Goal: Task Accomplishment & Management: Use online tool/utility

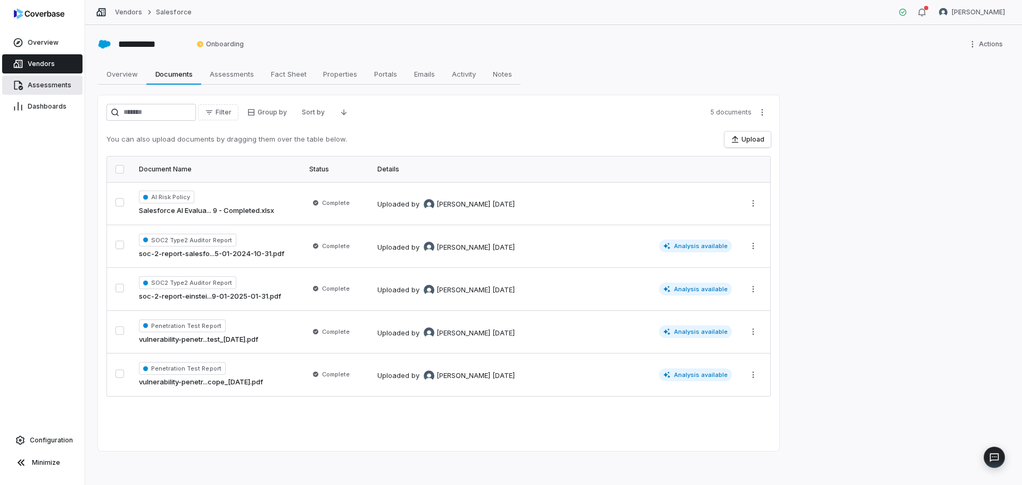
click at [58, 89] on link "Assessments" at bounding box center [42, 85] width 80 height 19
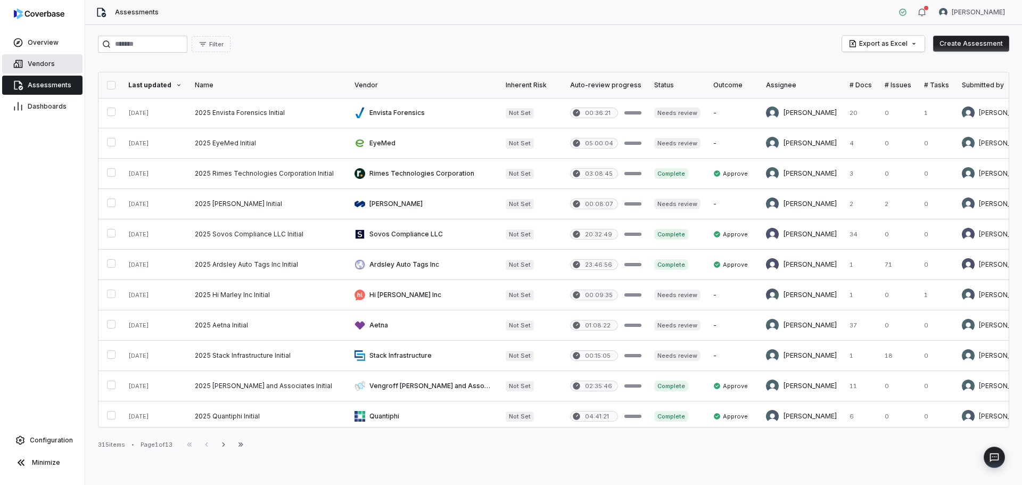
click at [43, 60] on span "Vendors" at bounding box center [41, 64] width 27 height 9
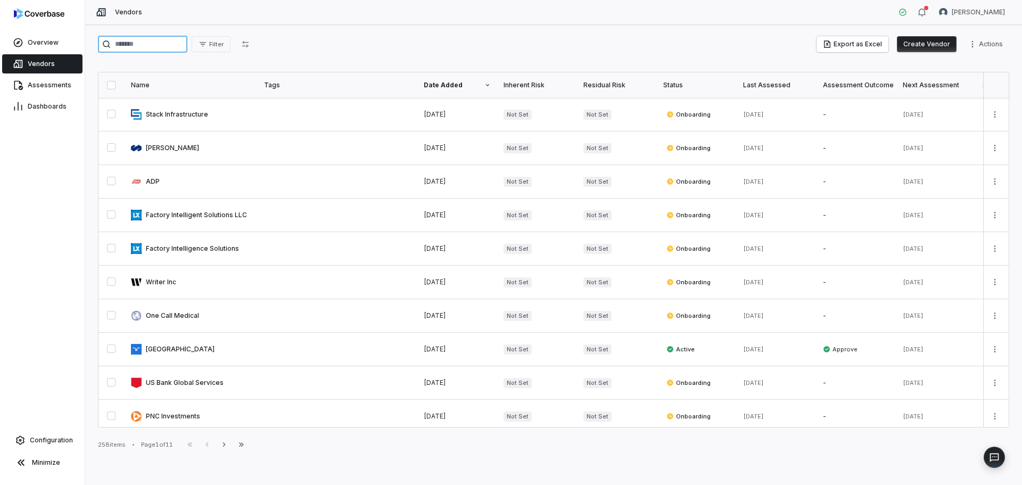
click at [137, 43] on input "search" at bounding box center [142, 44] width 89 height 17
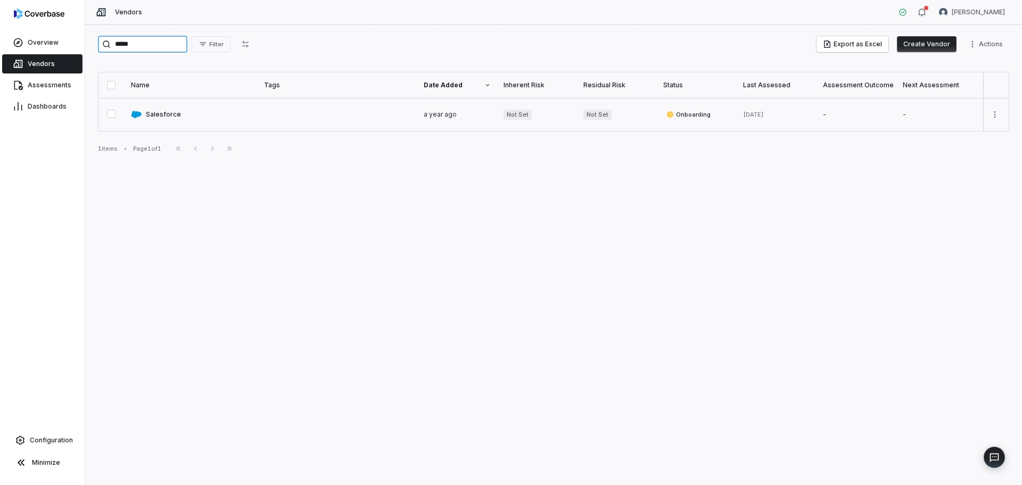
type input "*****"
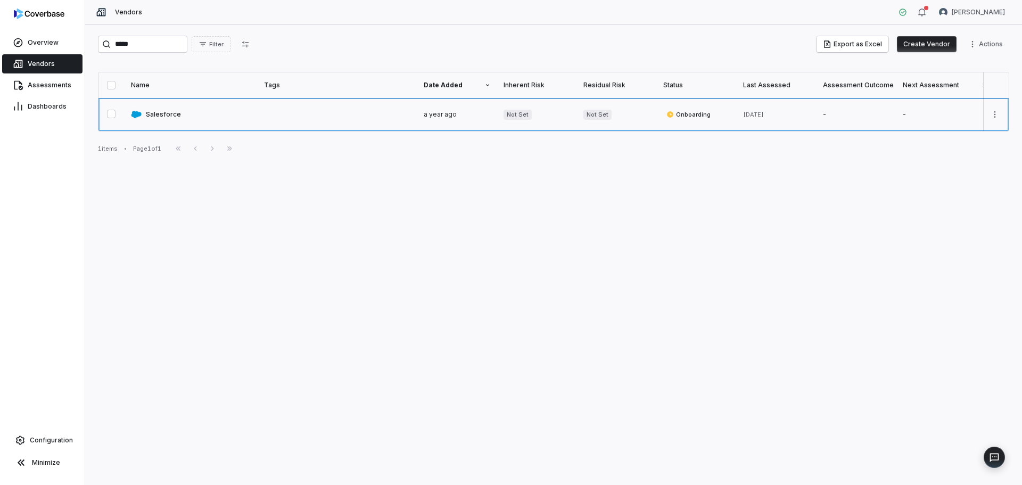
click at [167, 113] on link at bounding box center [191, 114] width 133 height 33
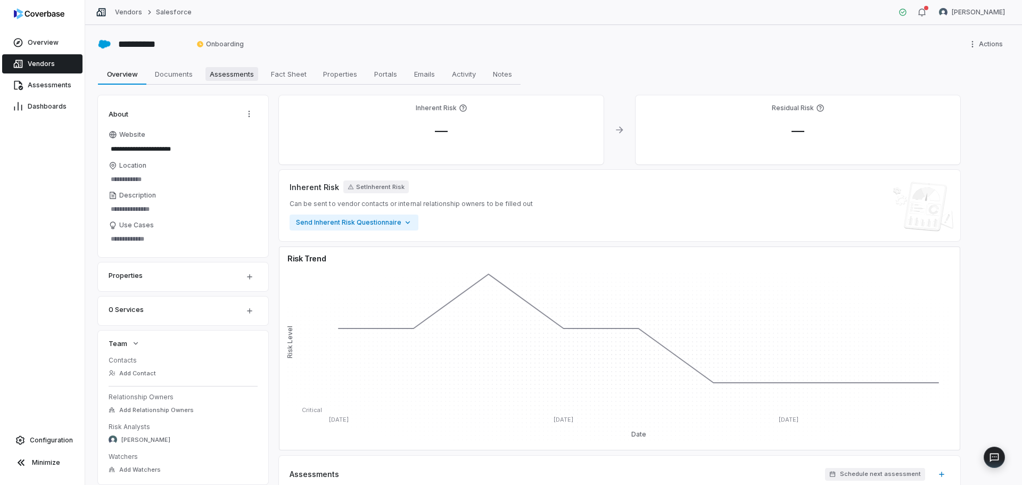
click at [241, 77] on span "Assessments" at bounding box center [231, 74] width 53 height 14
type textarea "*"
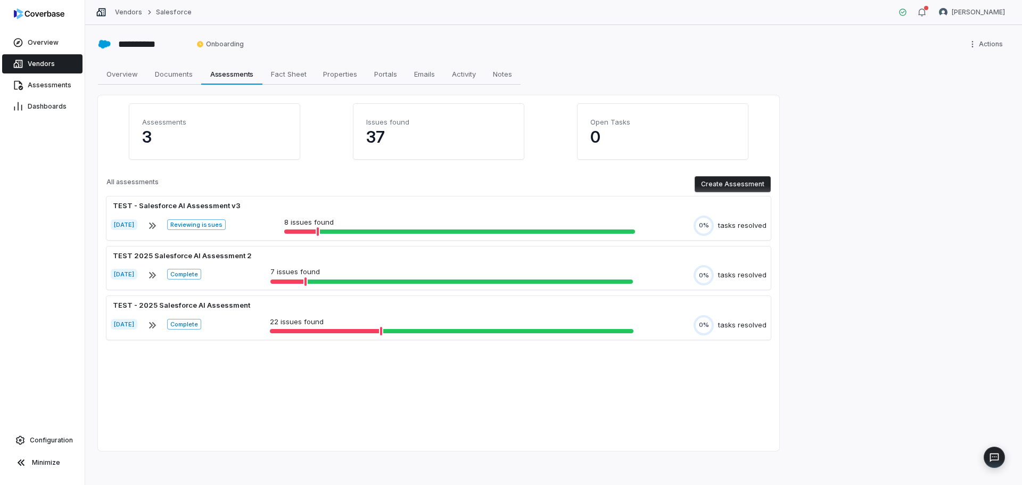
click at [751, 187] on button "Create Assessment" at bounding box center [733, 184] width 76 height 16
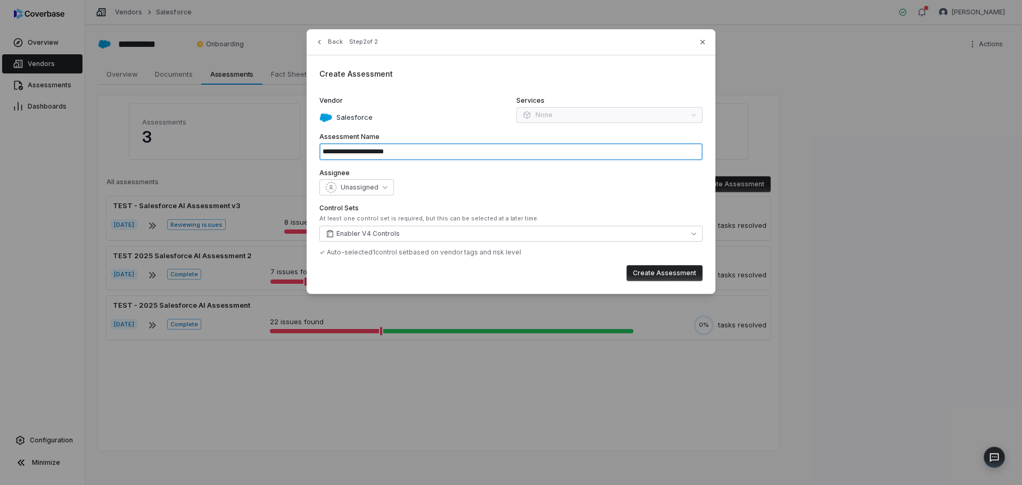
drag, startPoint x: 406, startPoint y: 151, endPoint x: 378, endPoint y: 152, distance: 27.7
click at [378, 152] on input "**********" at bounding box center [510, 151] width 383 height 17
type input "**********"
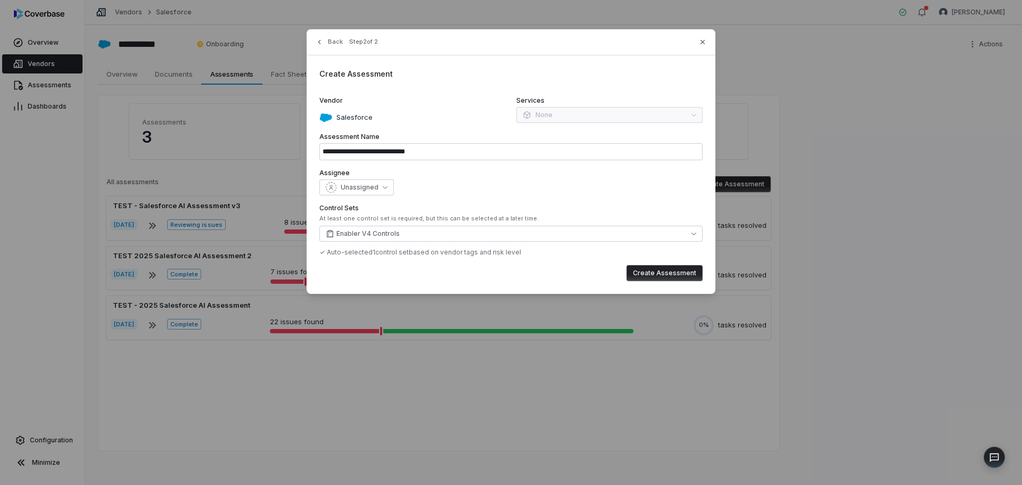
click at [656, 270] on button "Create Assessment" at bounding box center [665, 273] width 76 height 16
type input "**********"
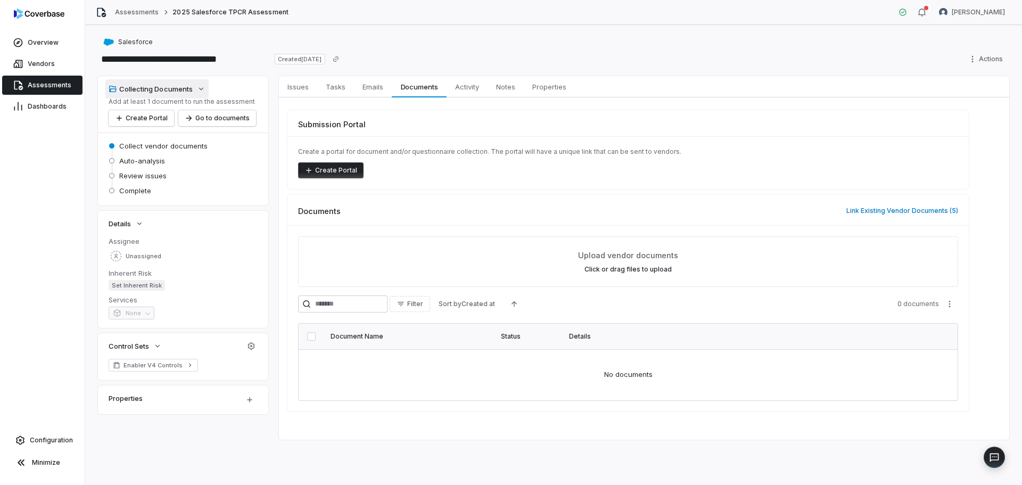
click at [197, 89] on icon "button" at bounding box center [201, 89] width 9 height 9
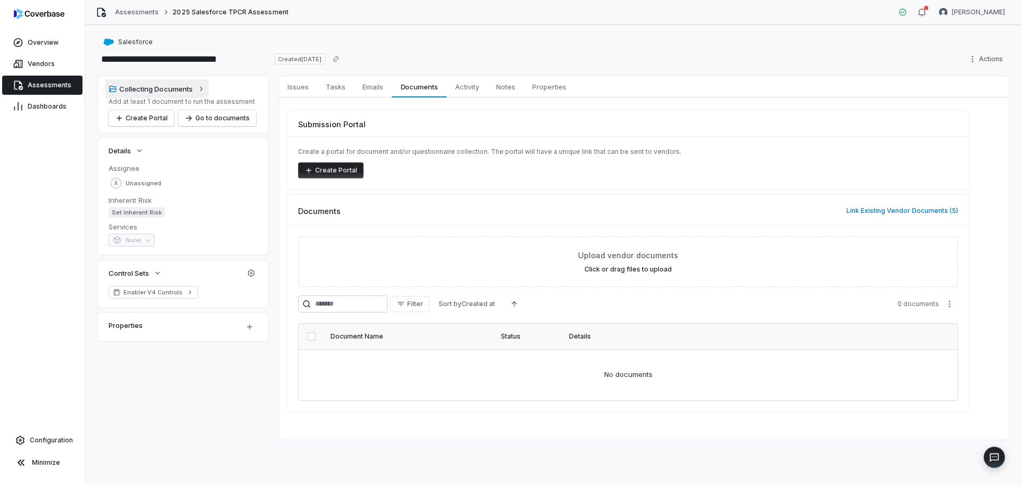
click at [197, 89] on icon "button" at bounding box center [201, 89] width 9 height 9
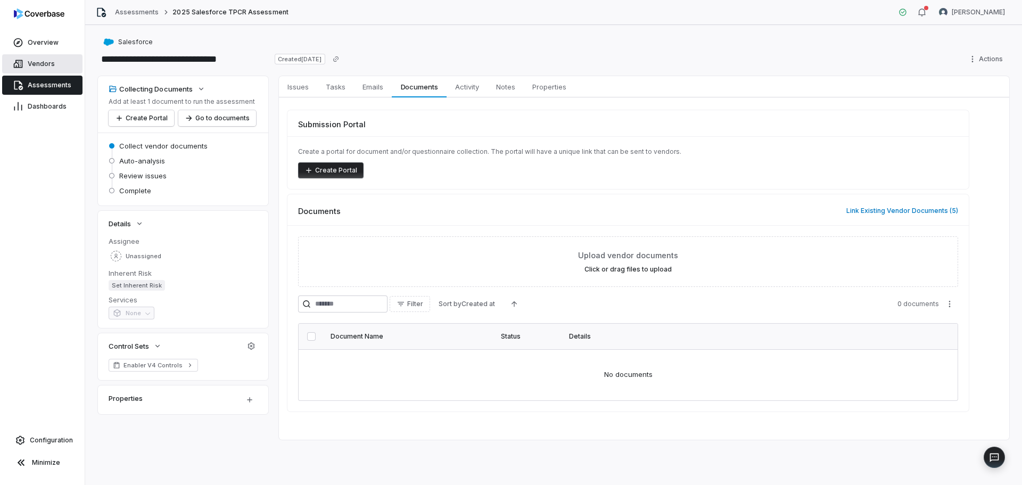
click at [48, 64] on span "Vendors" at bounding box center [41, 64] width 27 height 9
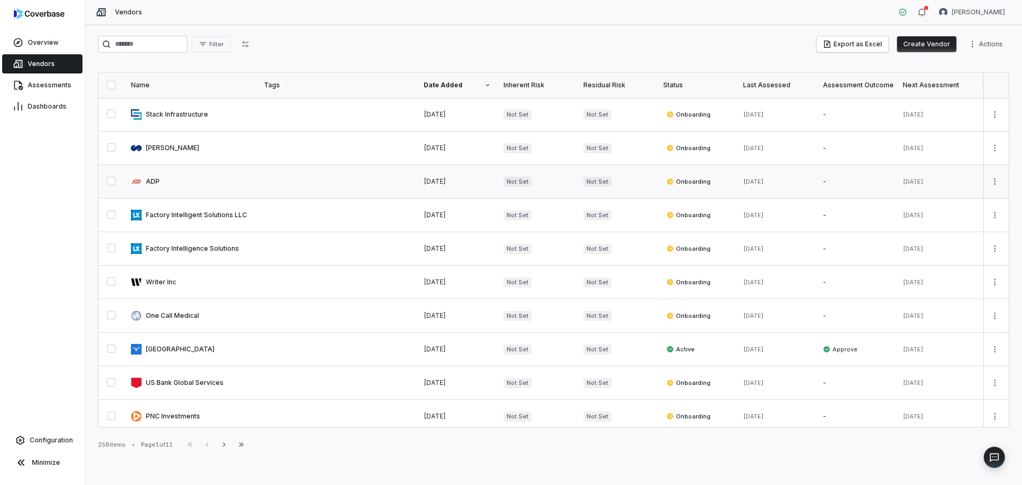
click at [256, 184] on link at bounding box center [191, 181] width 133 height 33
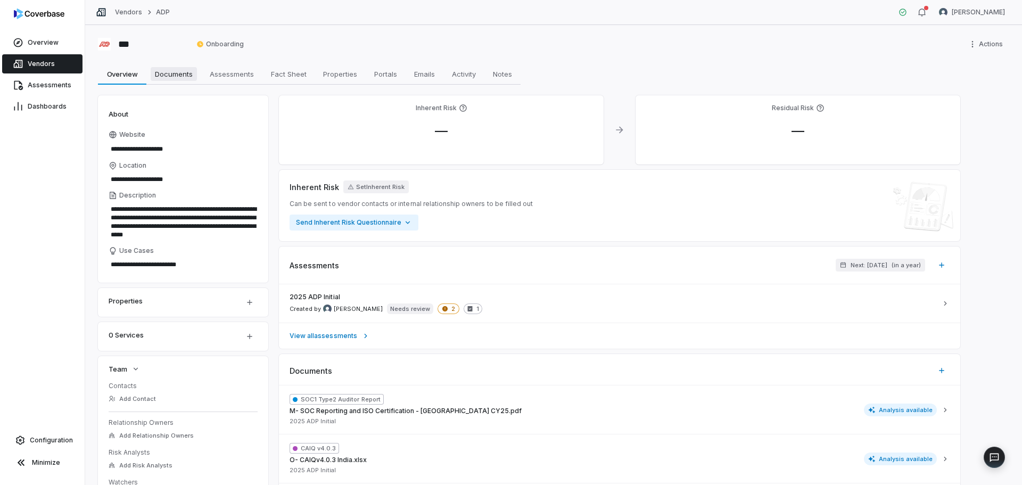
click at [187, 71] on span "Documents" at bounding box center [174, 74] width 46 height 14
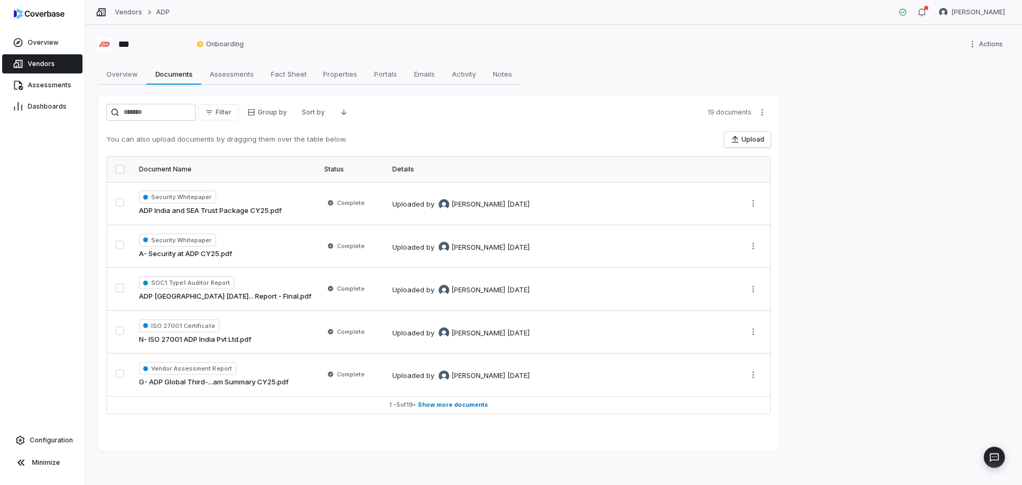
click at [567, 60] on div "*** Onboarding Actions Overview Overview Documents Documents Assessments Assess…" at bounding box center [553, 255] width 937 height 460
click at [49, 65] on span "Vendors" at bounding box center [41, 64] width 27 height 9
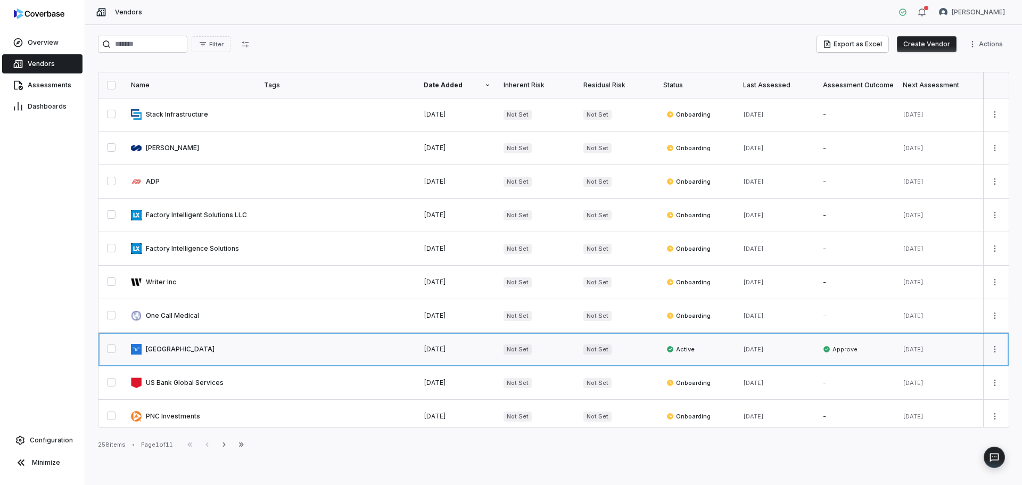
click at [171, 354] on link at bounding box center [191, 349] width 133 height 33
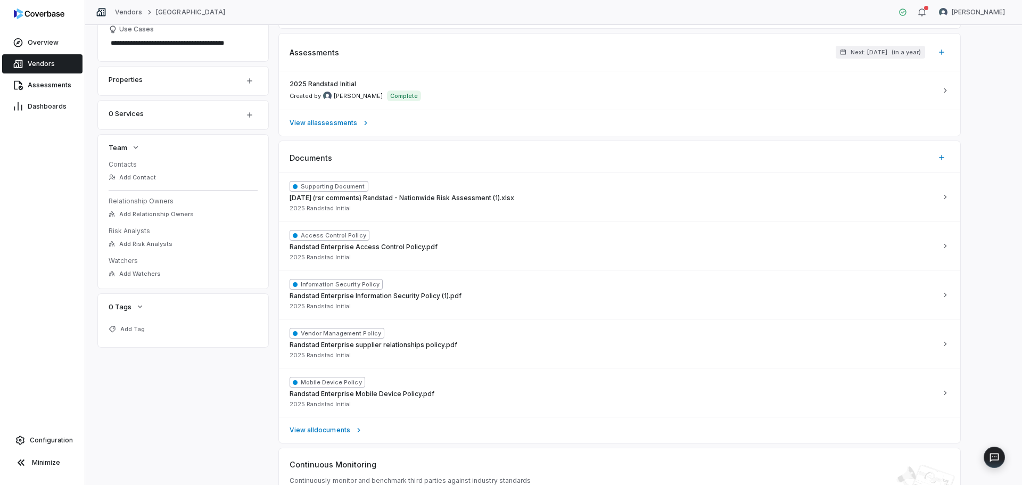
scroll to position [147, 0]
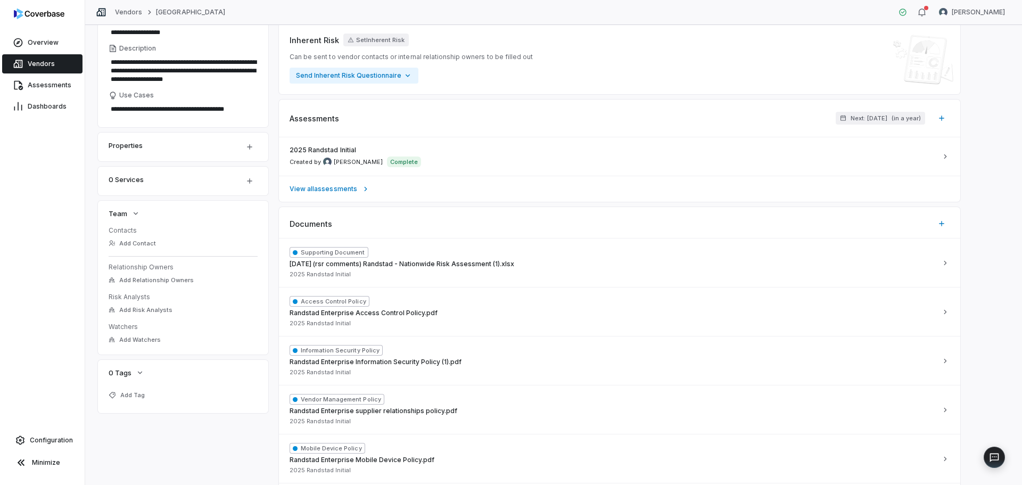
type textarea "*"
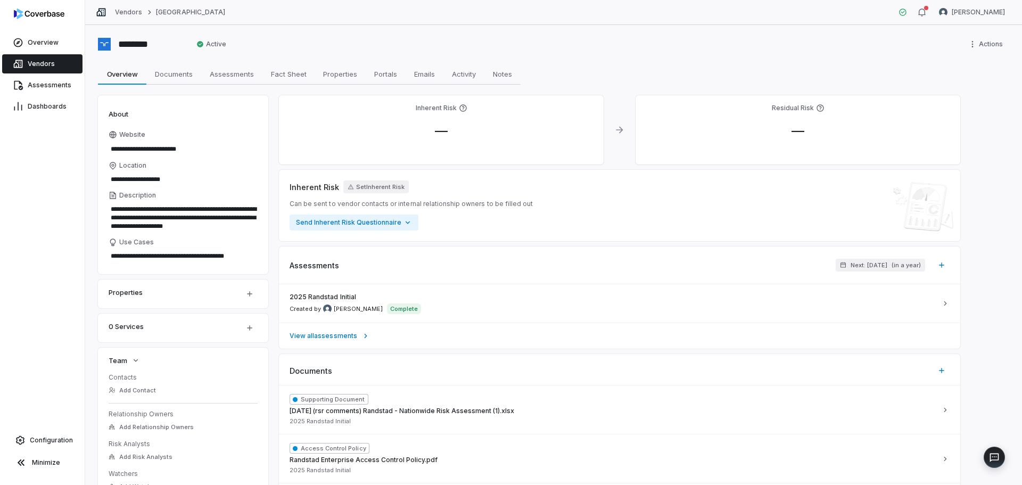
click at [48, 63] on span "Vendors" at bounding box center [41, 64] width 27 height 9
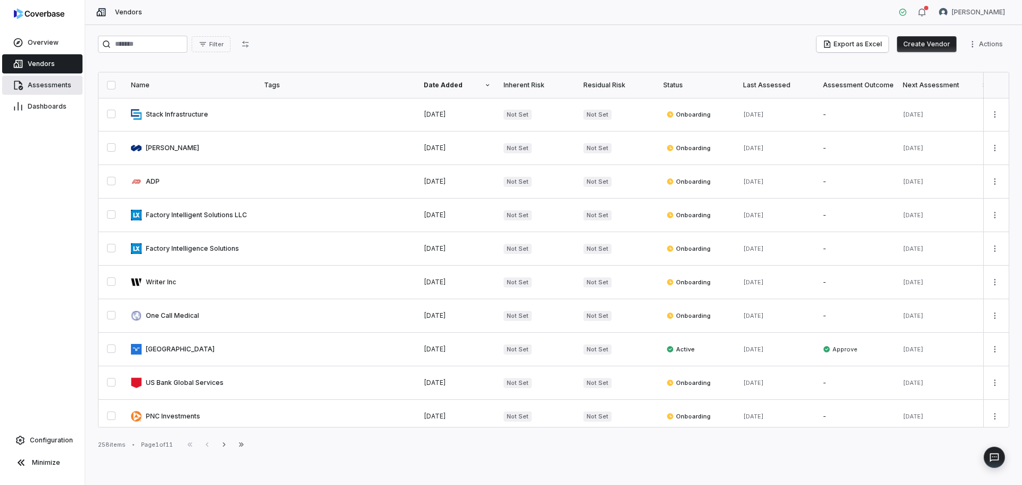
click at [54, 87] on span "Assessments" at bounding box center [50, 85] width 44 height 9
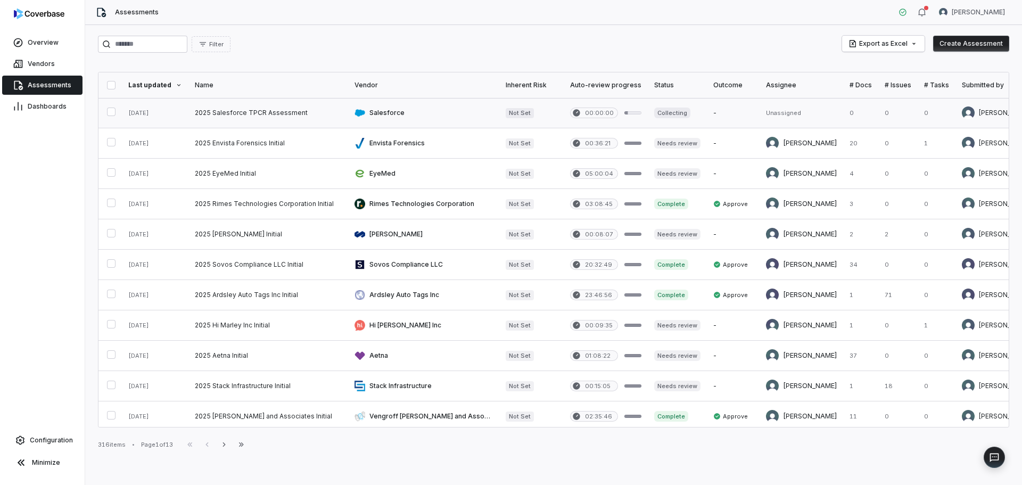
click at [282, 119] on link at bounding box center [268, 113] width 160 height 30
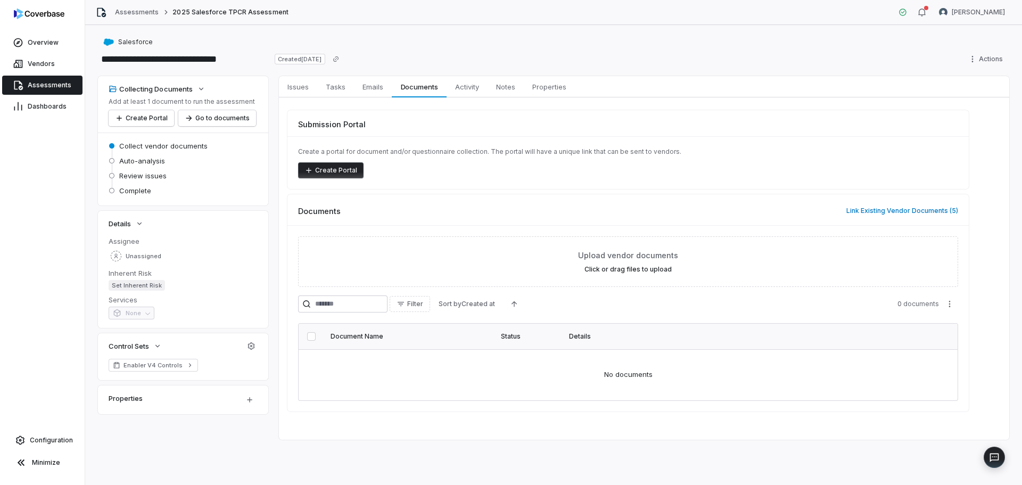
click at [442, 44] on div "Salesforce" at bounding box center [553, 42] width 911 height 13
click at [439, 47] on div "Salesforce" at bounding box center [553, 42] width 911 height 13
click at [385, 24] on div "Assessments 2025 Salesforce TPCR Assessment [PERSON_NAME]" at bounding box center [553, 12] width 937 height 25
click at [748, 56] on div "**********" at bounding box center [553, 59] width 911 height 17
click at [459, 44] on div "Salesforce" at bounding box center [553, 42] width 911 height 13
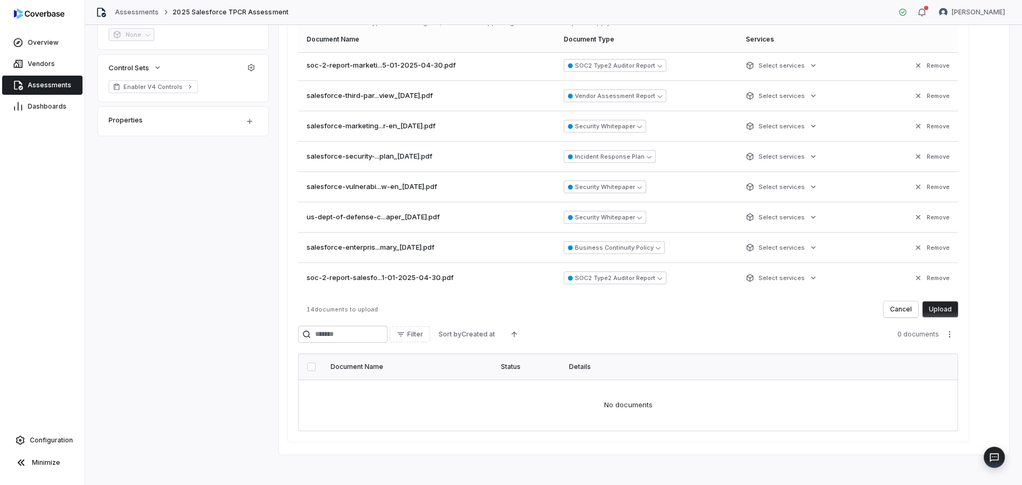
scroll to position [282, 0]
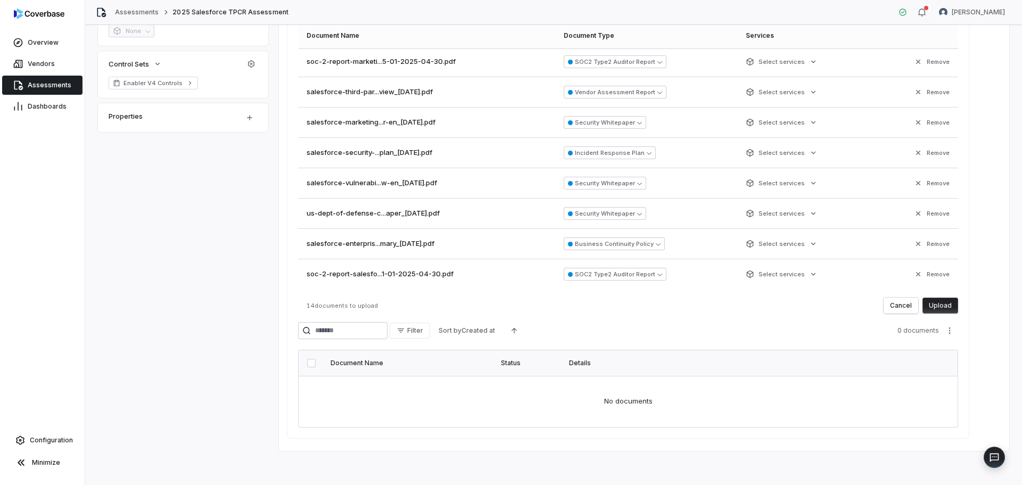
click at [933, 305] on button "Upload" at bounding box center [940, 306] width 36 height 16
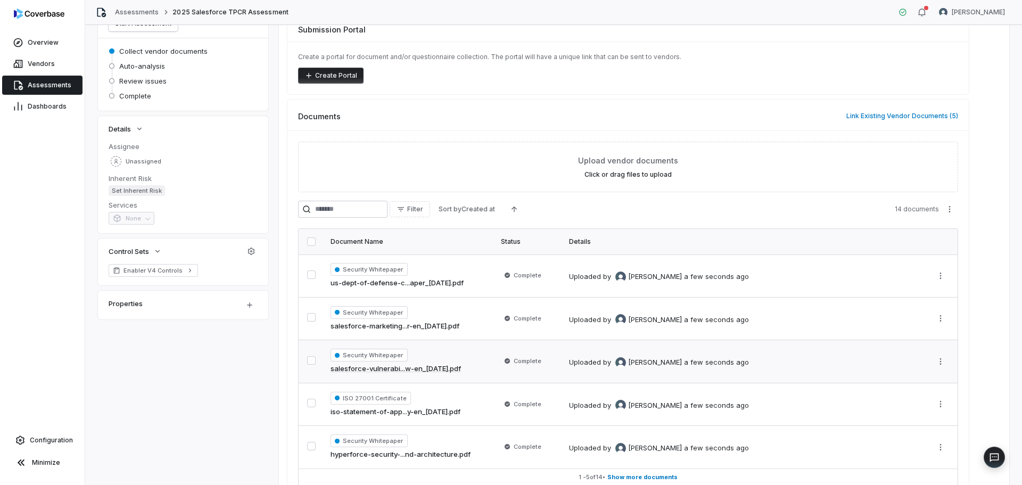
scroll to position [154, 0]
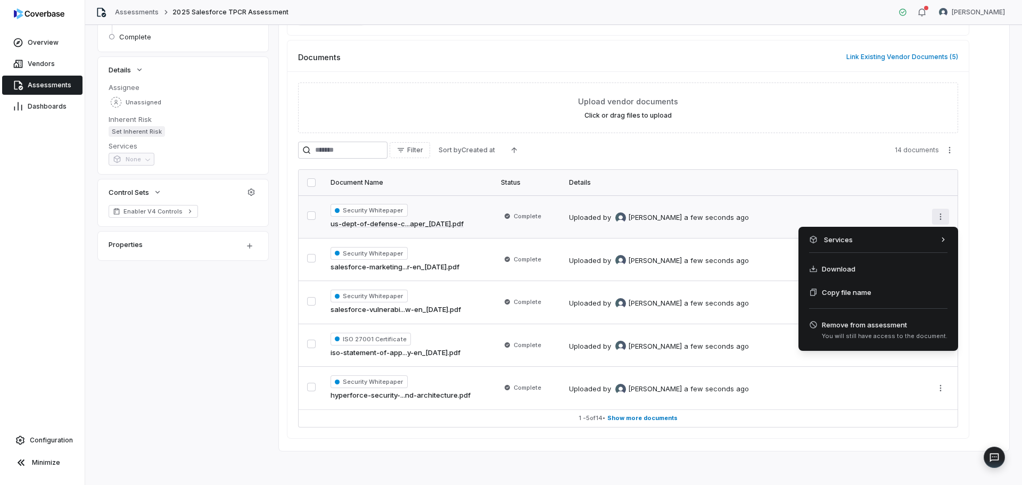
click at [943, 215] on html "**********" at bounding box center [511, 242] width 1022 height 485
click at [834, 325] on span "Remove from assessment" at bounding box center [885, 324] width 126 height 11
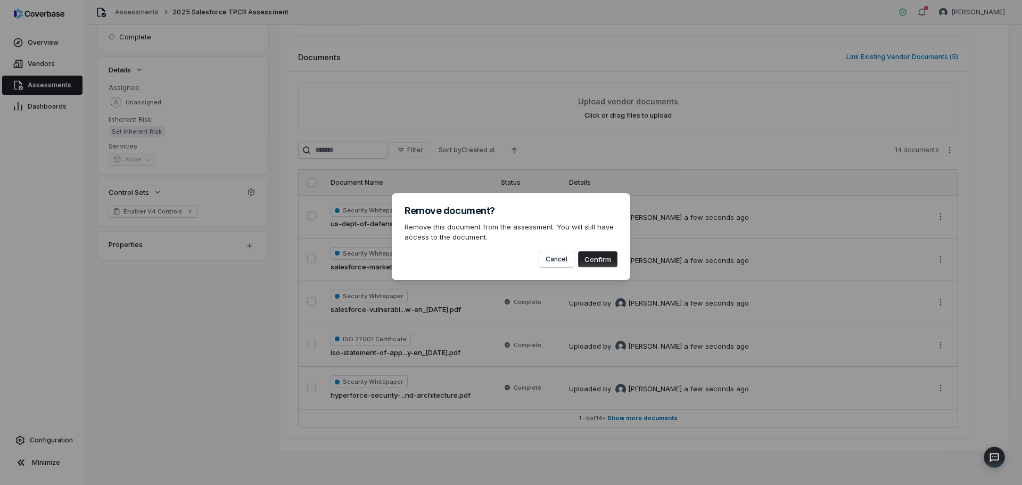
click at [598, 261] on button "Confirm" at bounding box center [597, 259] width 39 height 16
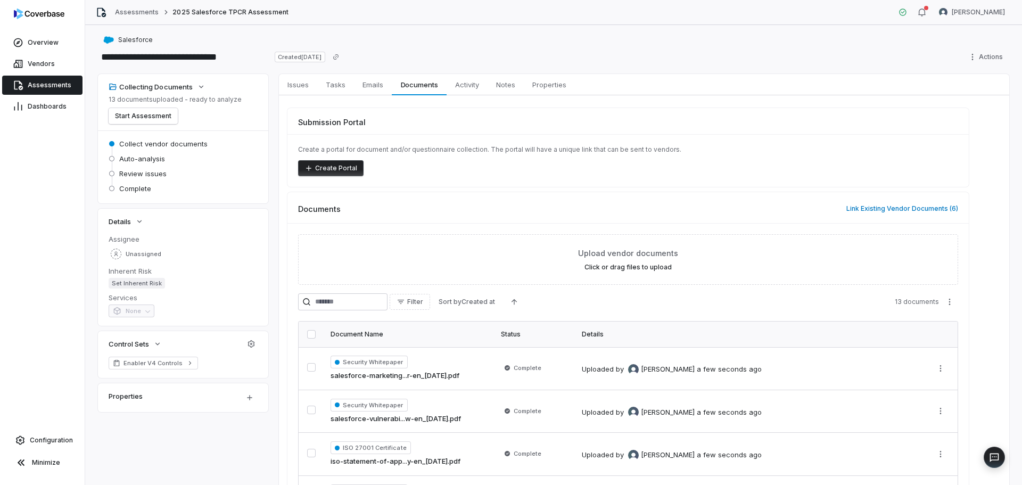
scroll to position [0, 0]
click at [133, 42] on span "Salesforce" at bounding box center [135, 42] width 35 height 9
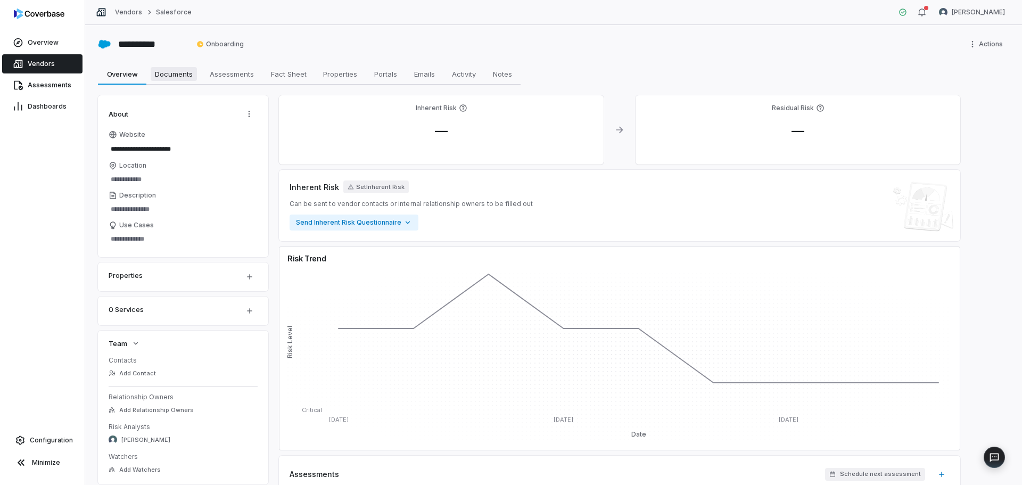
click at [190, 73] on span "Documents" at bounding box center [174, 74] width 46 height 14
type textarea "*"
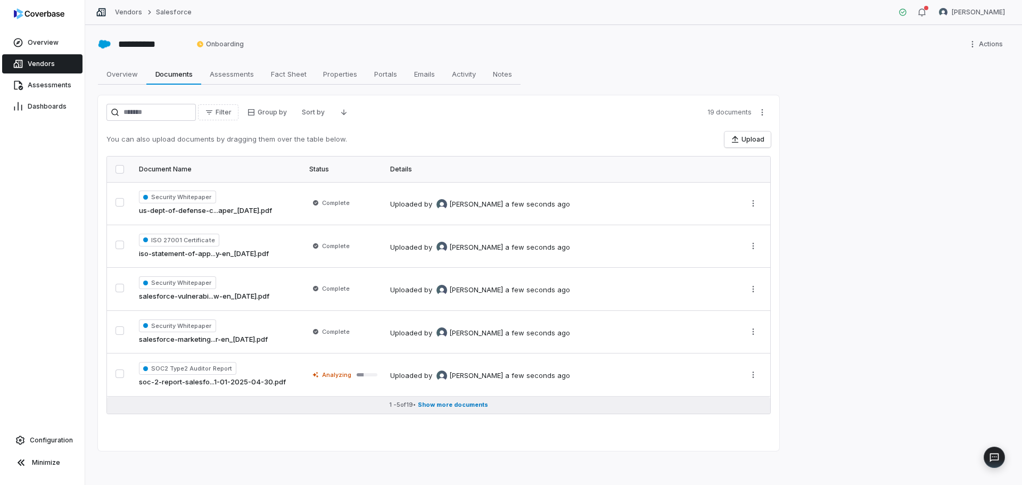
click at [448, 407] on span "Show more documents" at bounding box center [453, 405] width 70 height 8
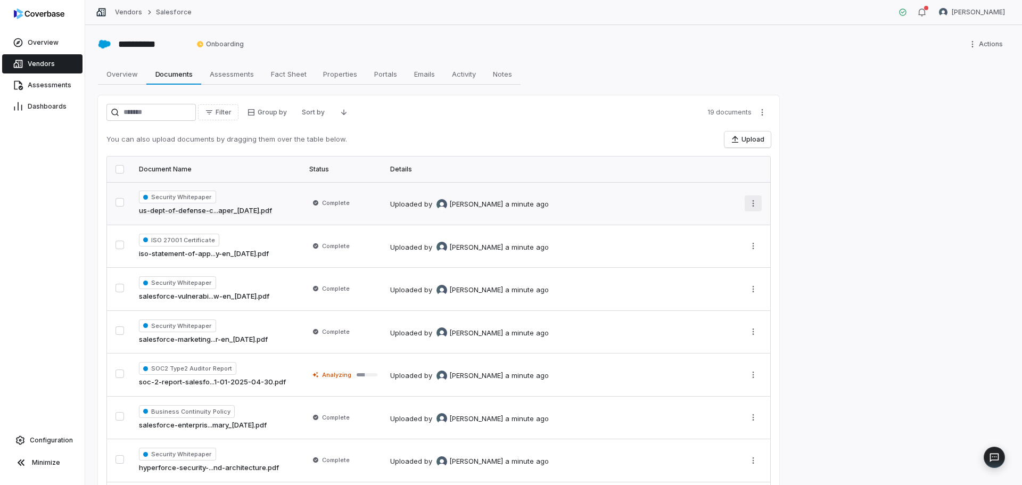
click at [754, 206] on html "**********" at bounding box center [511, 242] width 1022 height 485
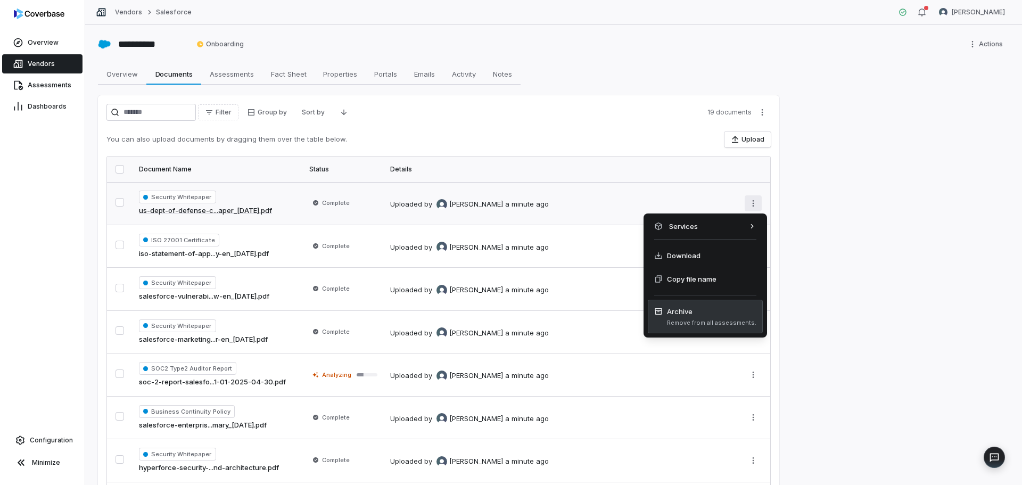
click at [687, 318] on span "Archive Remove from all assessments." at bounding box center [705, 316] width 102 height 21
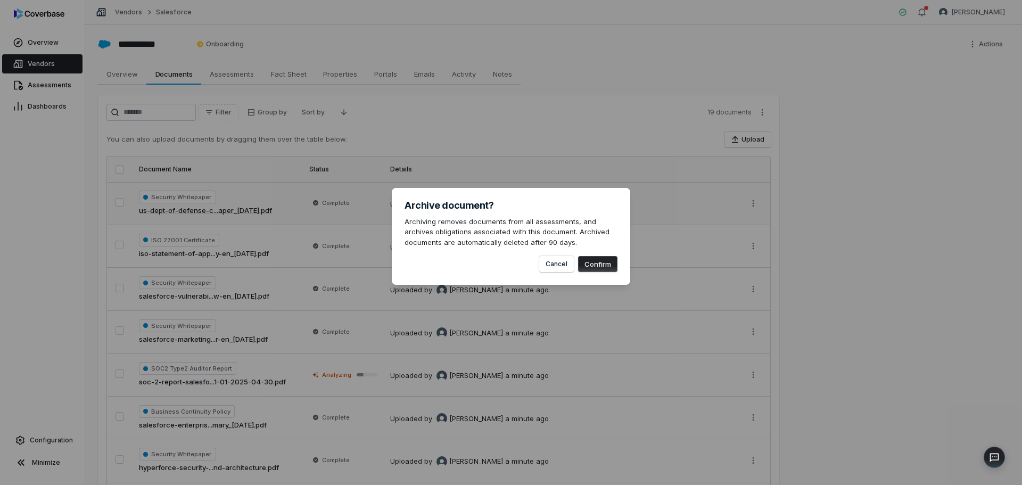
click at [595, 265] on button "Confirm" at bounding box center [597, 264] width 39 height 16
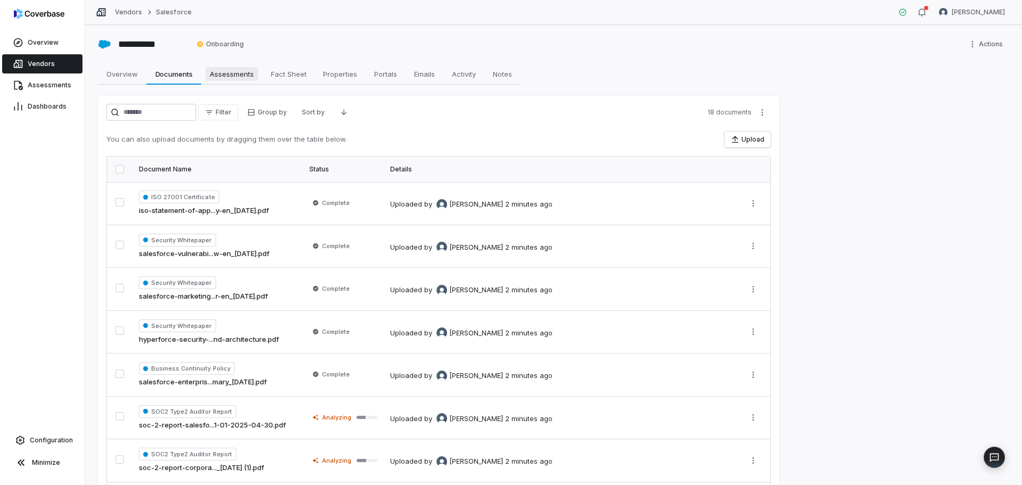
click at [214, 74] on span "Assessments" at bounding box center [231, 74] width 53 height 14
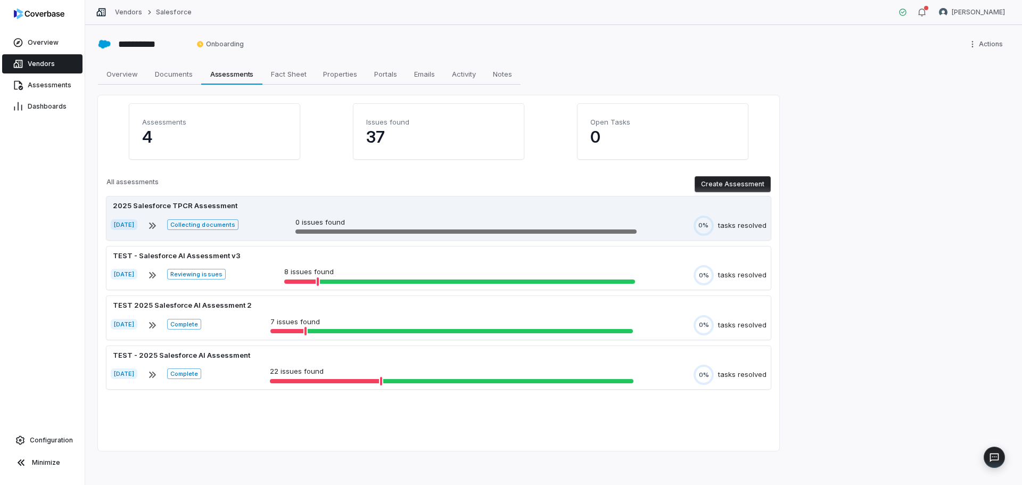
click at [273, 204] on div "2025 Salesforce TPCR Assessment" at bounding box center [439, 206] width 656 height 11
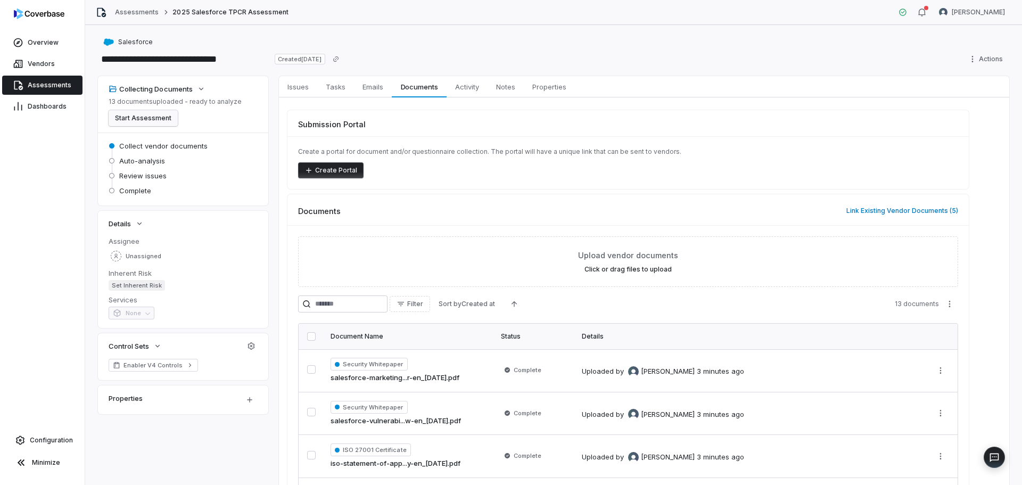
click at [145, 117] on button "Start Assessment" at bounding box center [143, 118] width 69 height 16
